Goal: Check status: Check status

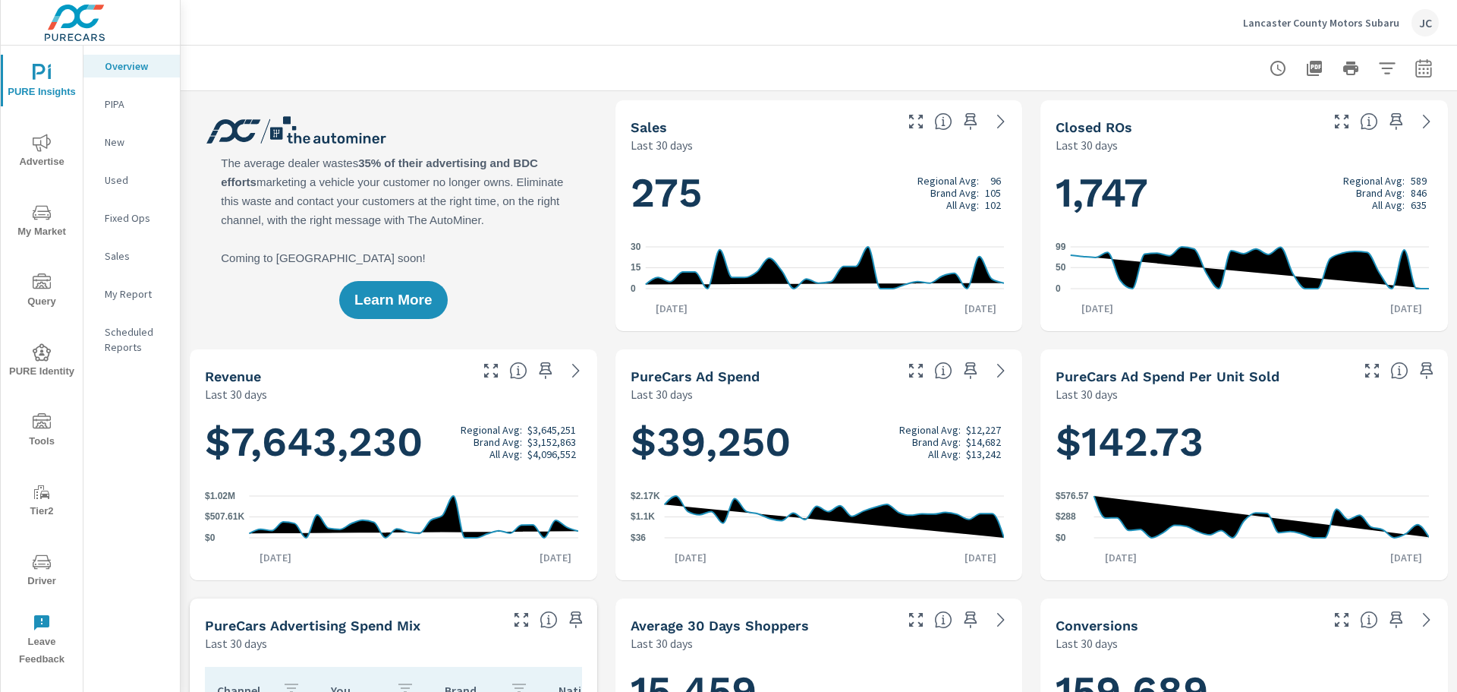
scroll to position [652, 0]
click at [1295, 20] on p "Lancaster County Motors Subaru" at bounding box center [1321, 23] width 156 height 14
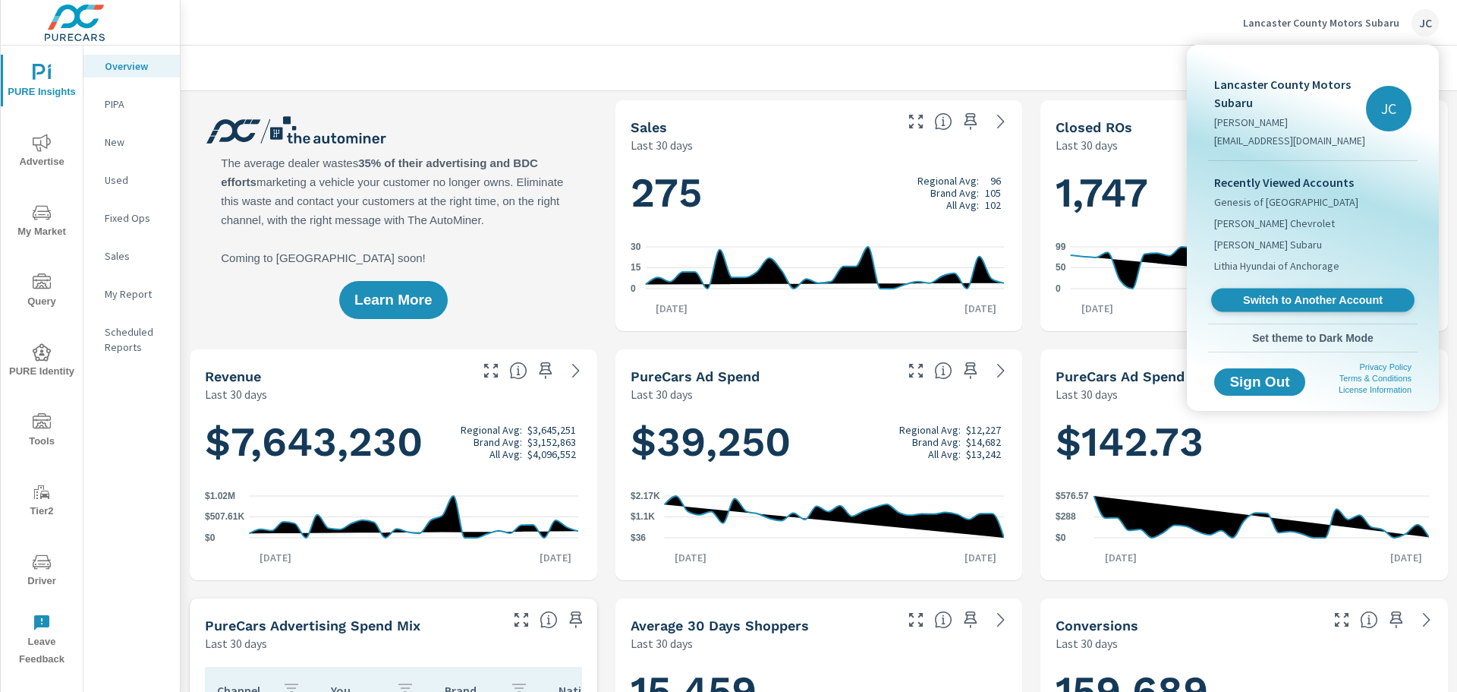
click at [1247, 298] on span "Switch to Another Account" at bounding box center [1313, 300] width 186 height 14
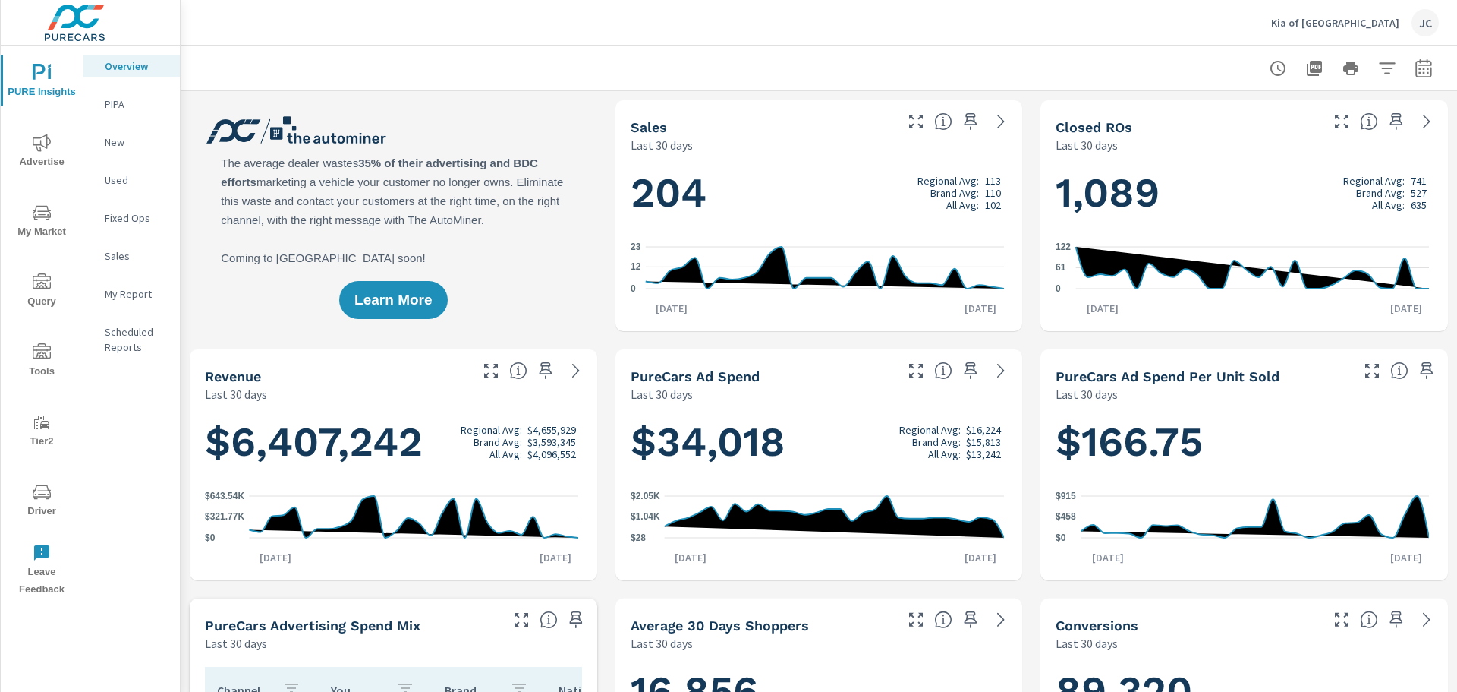
scroll to position [1, 0]
click at [58, 508] on span "Driver" at bounding box center [41, 501] width 73 height 37
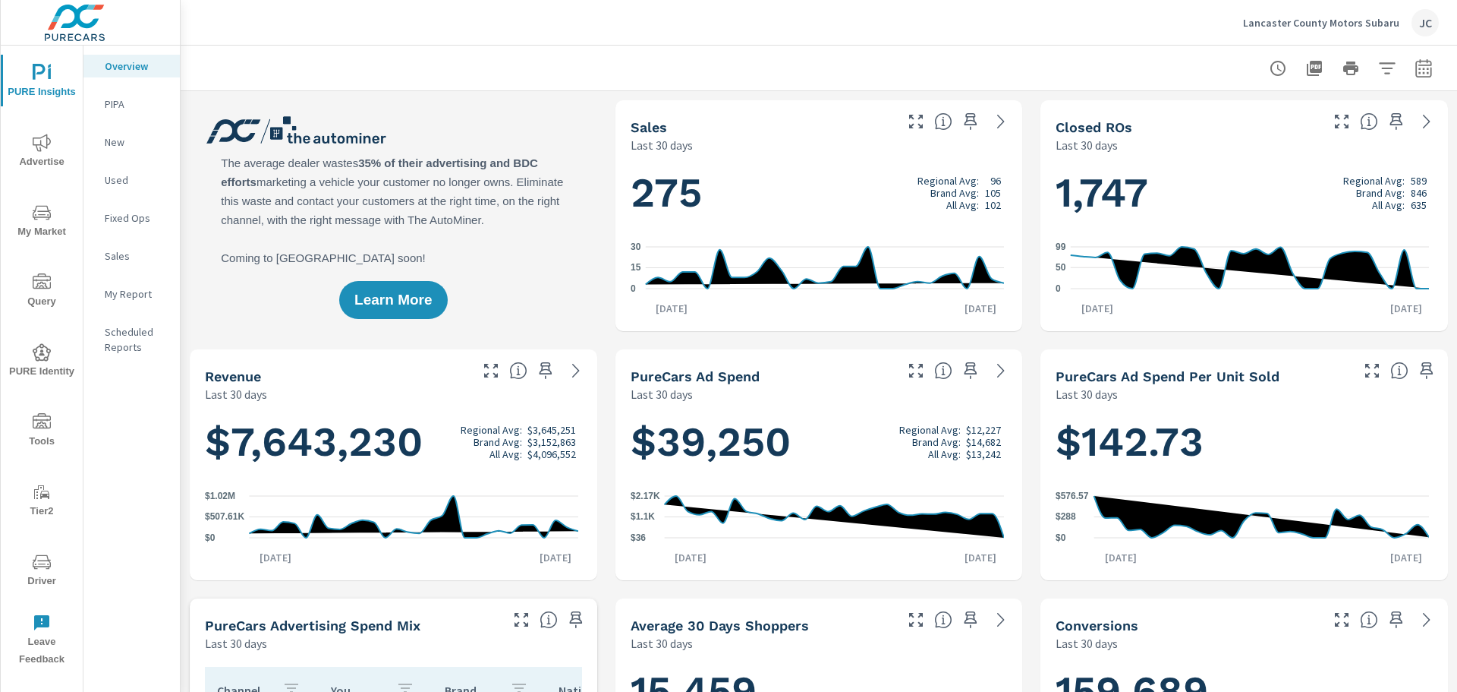
scroll to position [1, 0]
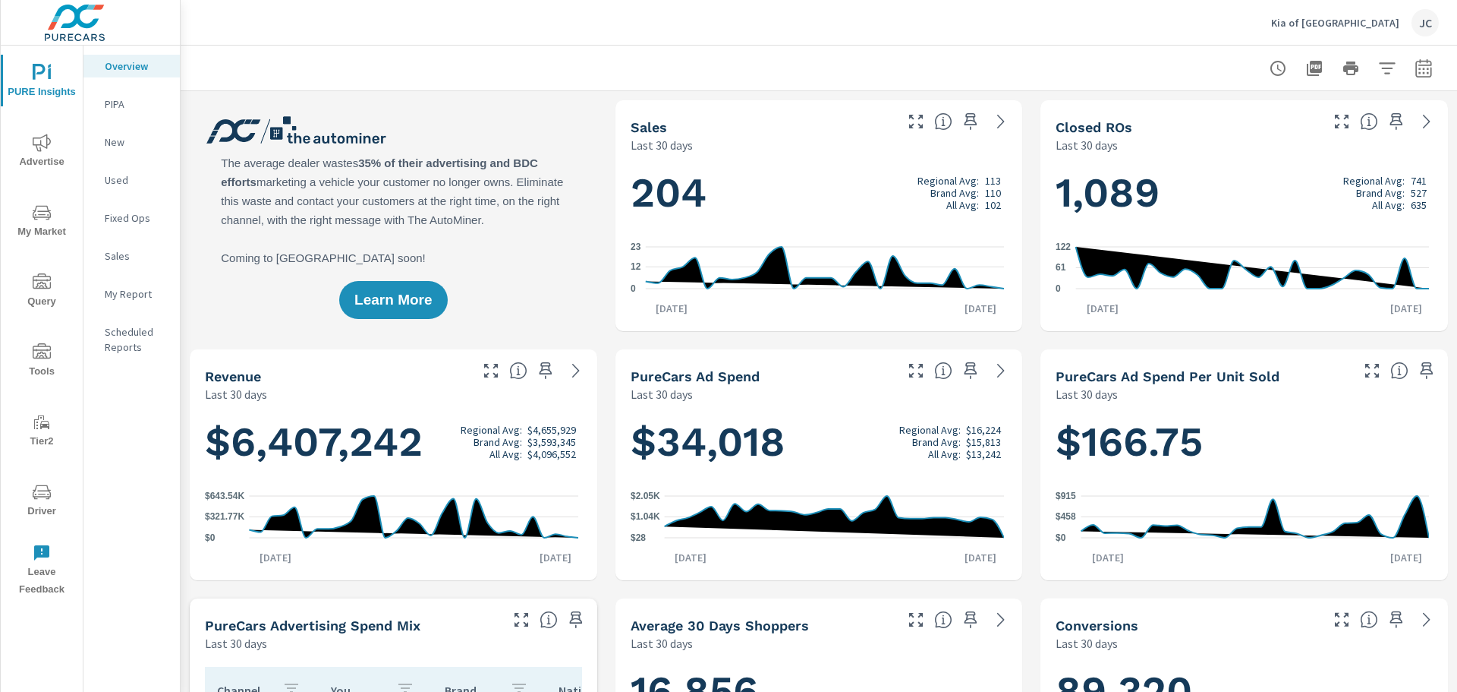
scroll to position [1, 0]
click at [1415, 72] on icon "button" at bounding box center [1424, 68] width 18 height 18
select select "Last 30 days"
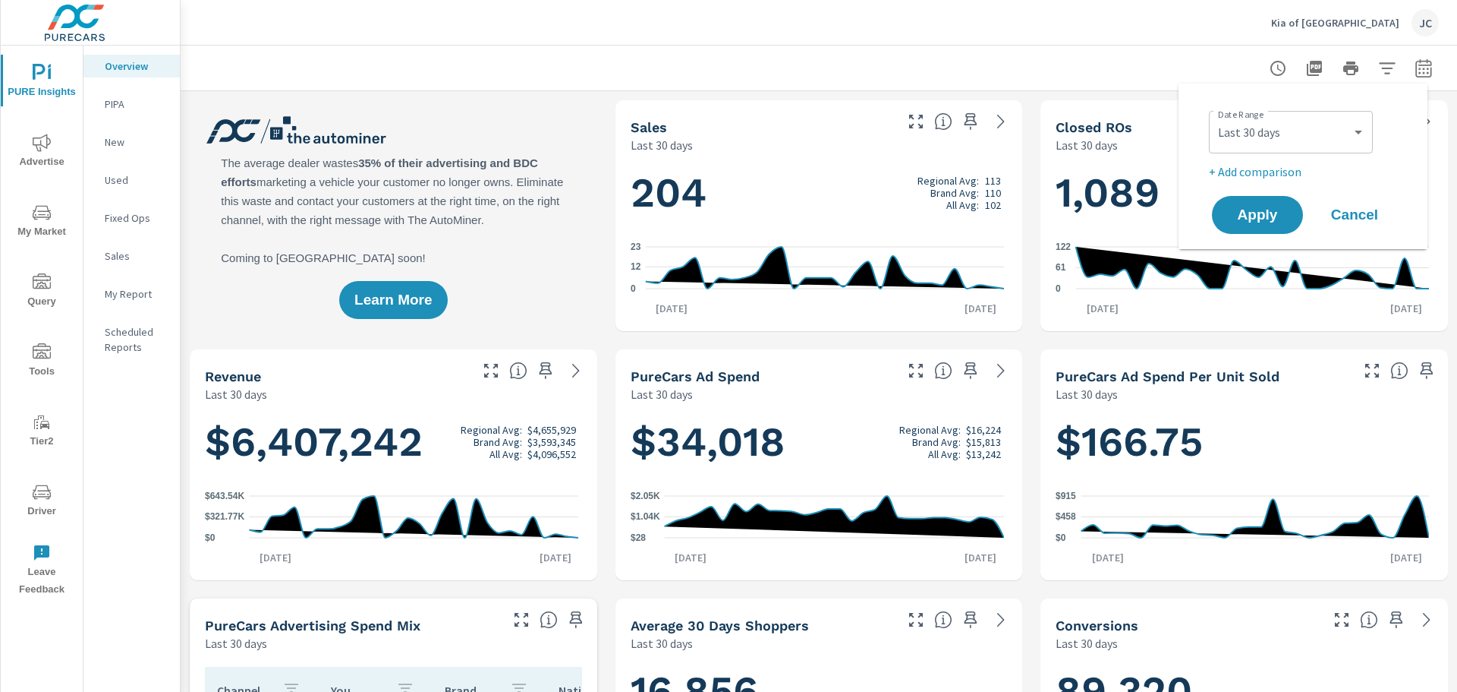
click at [1280, 169] on p "+ Add comparison" at bounding box center [1306, 171] width 194 height 18
select select "Previous period"
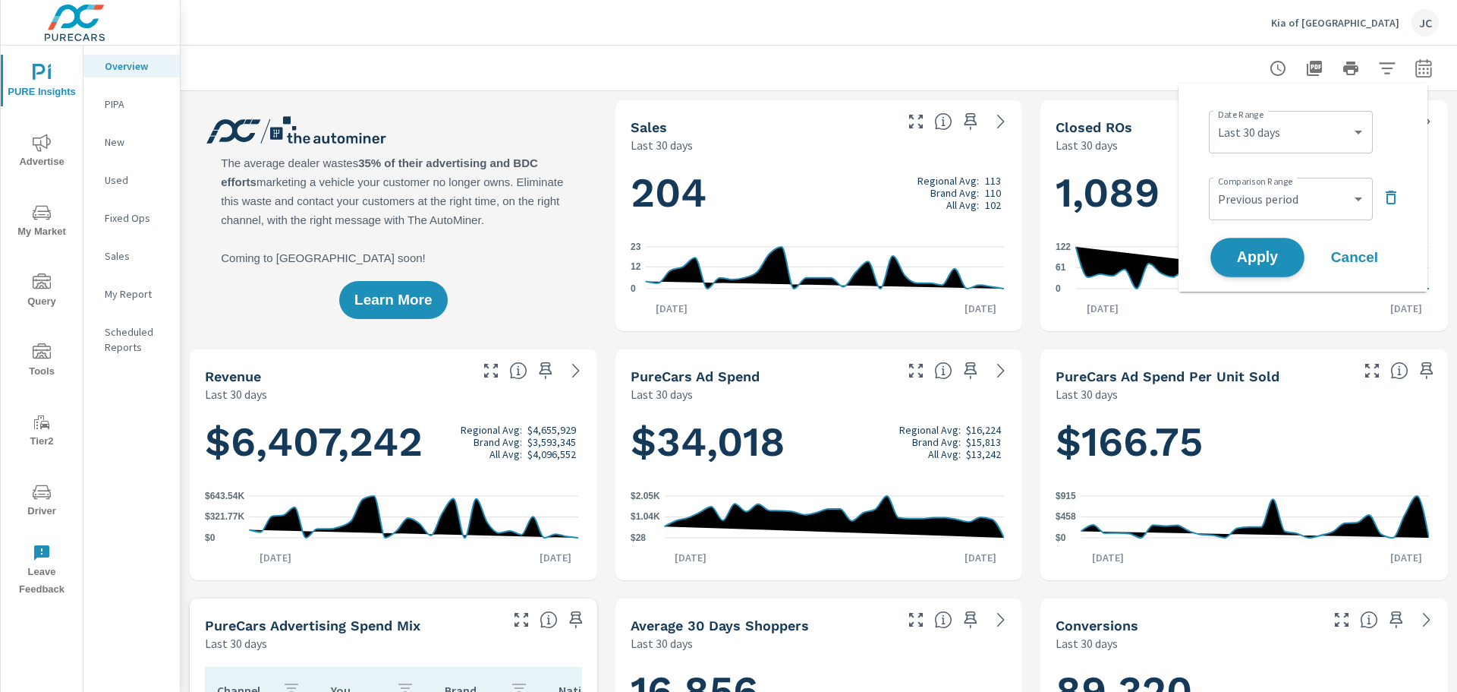
click at [1251, 250] on span "Apply" at bounding box center [1258, 257] width 62 height 14
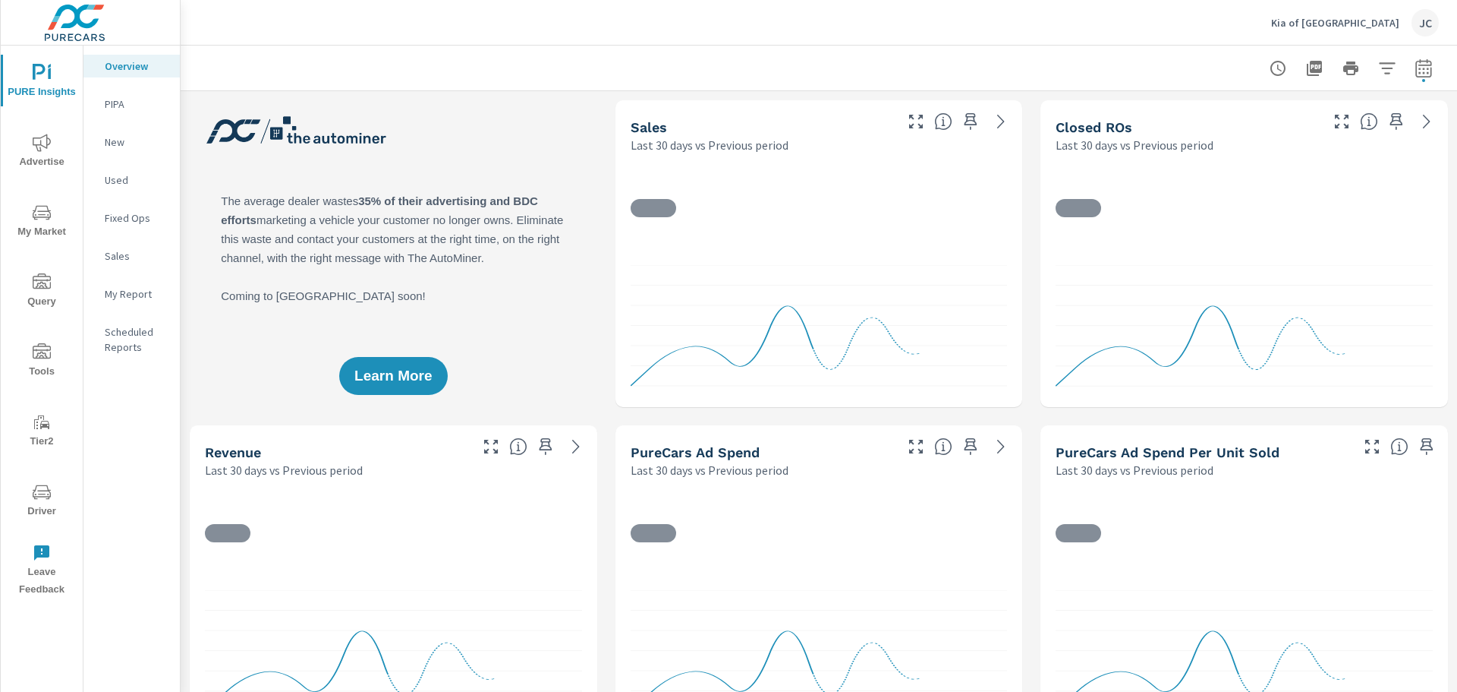
scroll to position [1, 0]
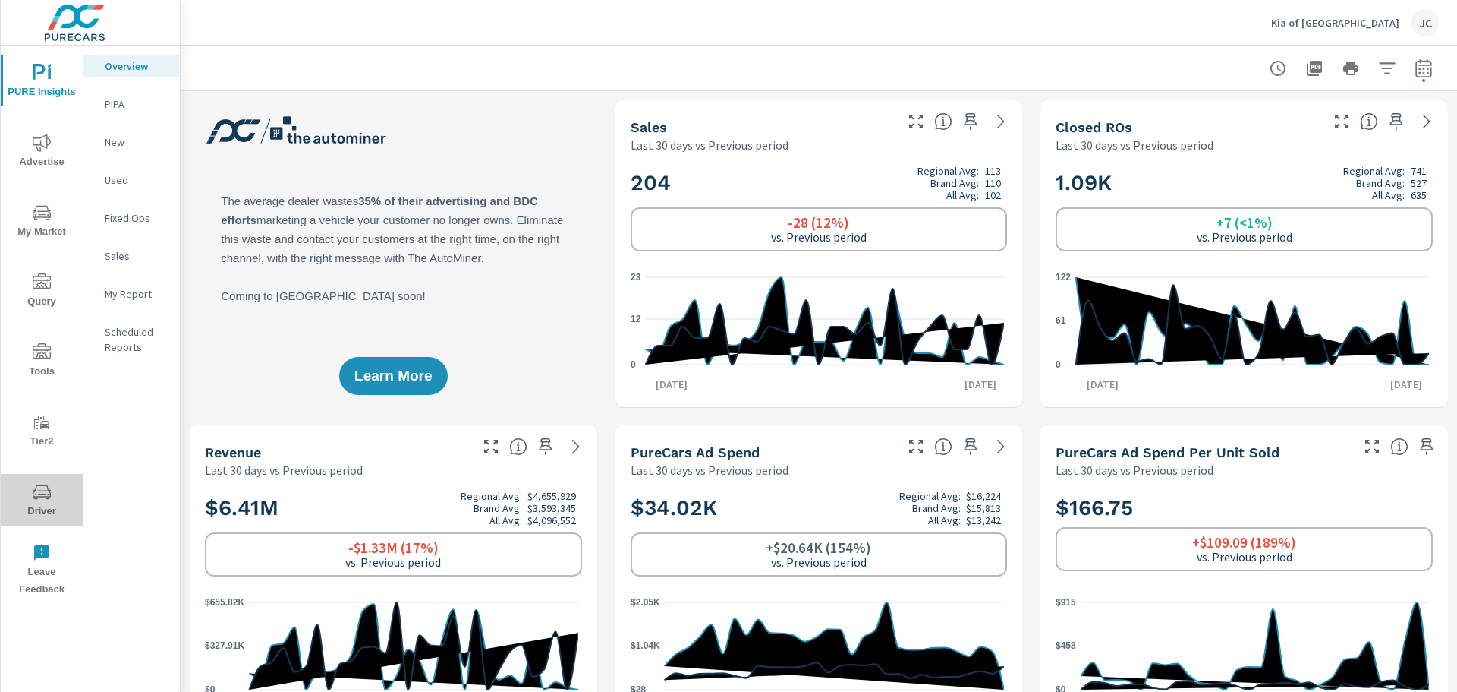
click at [31, 499] on span "Driver" at bounding box center [41, 501] width 73 height 37
